Goal: Check status

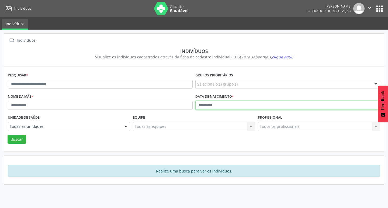
click at [213, 106] on input "text" at bounding box center [287, 105] width 185 height 9
click at [8, 135] on button "Buscar" at bounding box center [17, 139] width 19 height 9
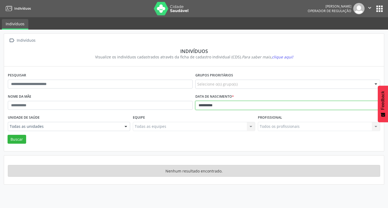
click at [212, 106] on input "**********" at bounding box center [287, 105] width 185 height 9
type input "**********"
click at [8, 135] on button "Buscar" at bounding box center [17, 139] width 19 height 9
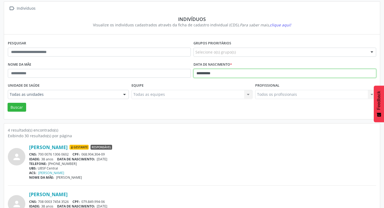
scroll to position [135, 0]
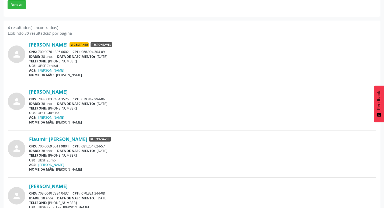
click at [39, 52] on div "CNS: 700 0076 1306 0602 CPF: 068.904.304-09" at bounding box center [202, 52] width 347 height 5
drag, startPoint x: 39, startPoint y: 52, endPoint x: 69, endPoint y: 51, distance: 30.5
click at [69, 51] on div "CNS: 700 0076 1306 0602 CPF: 068.904.304-09" at bounding box center [202, 52] width 347 height 5
copy div "700 0076 1306 0602"
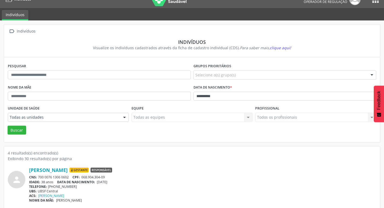
scroll to position [0, 0]
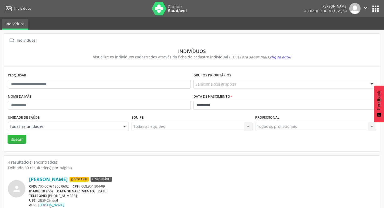
click at [373, 11] on button "apps" at bounding box center [375, 8] width 9 height 9
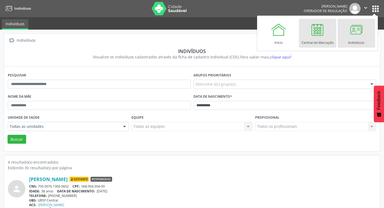
click at [325, 33] on div at bounding box center [317, 30] width 16 height 16
